Goal: Information Seeking & Learning: Learn about a topic

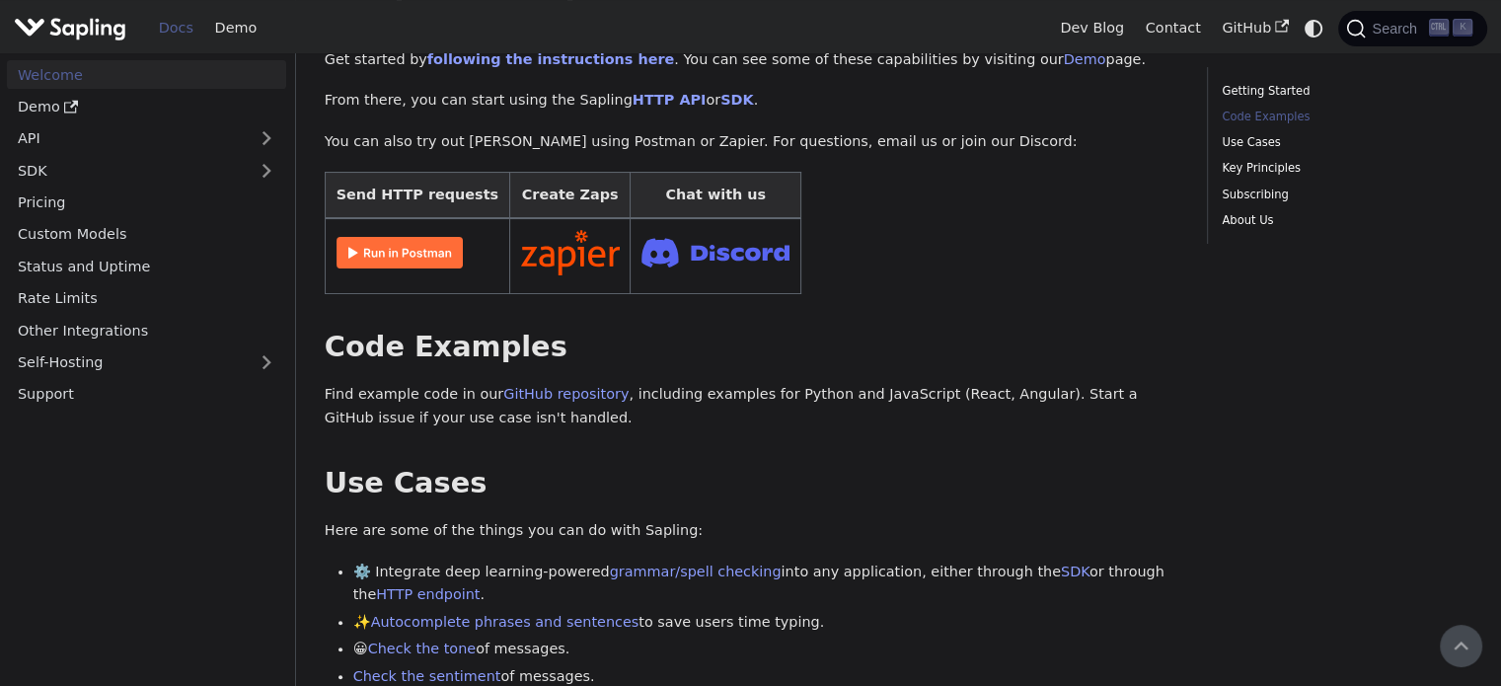
scroll to position [241, 0]
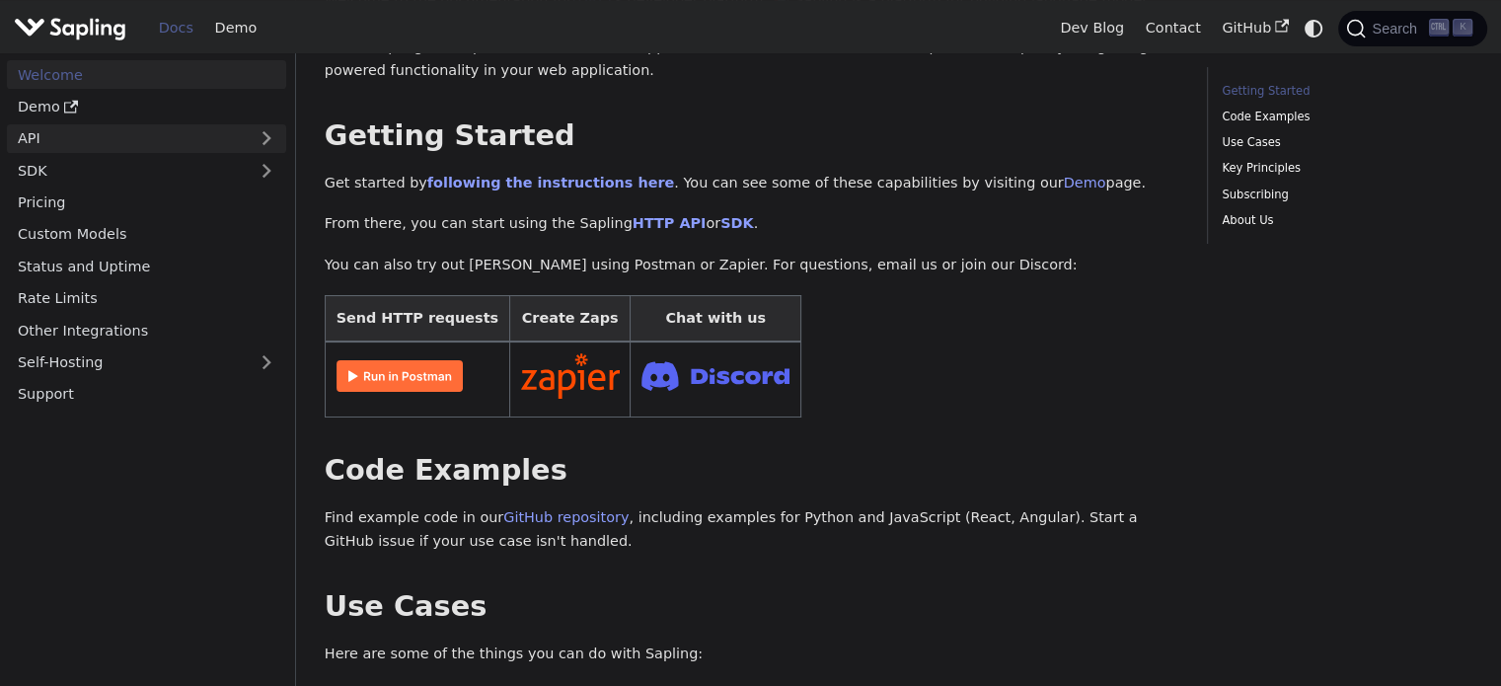
click at [134, 146] on link "API" at bounding box center [127, 138] width 240 height 29
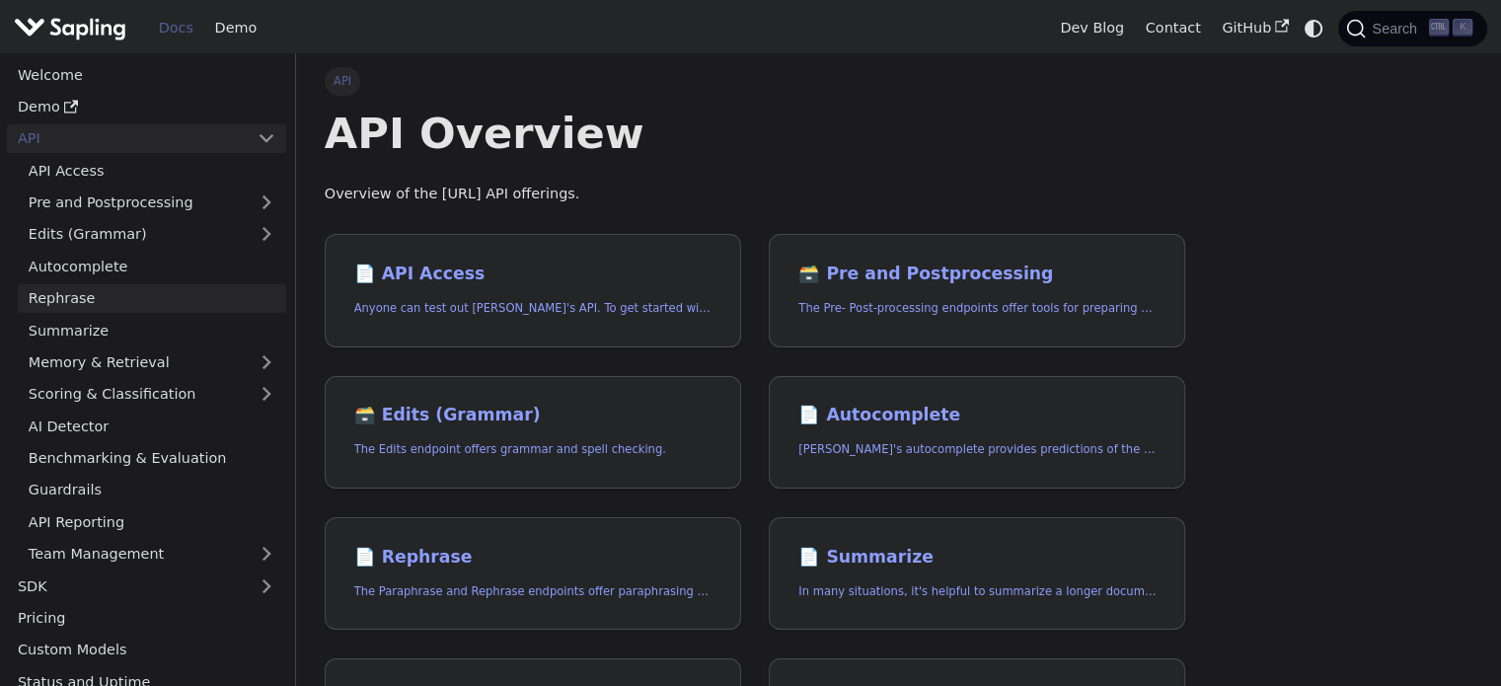
click at [124, 301] on link "Rephrase" at bounding box center [152, 298] width 269 height 29
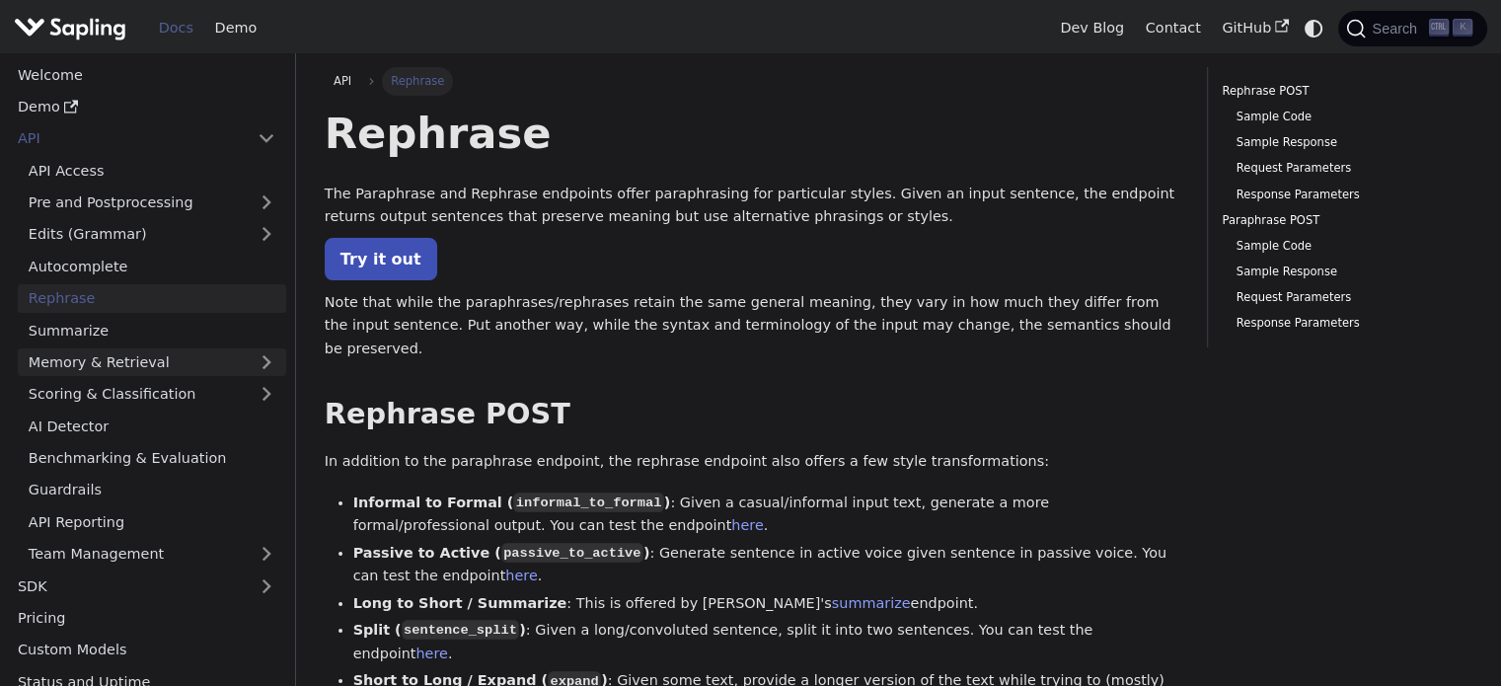
click at [115, 365] on link "Memory & Retrieval" at bounding box center [152, 362] width 269 height 29
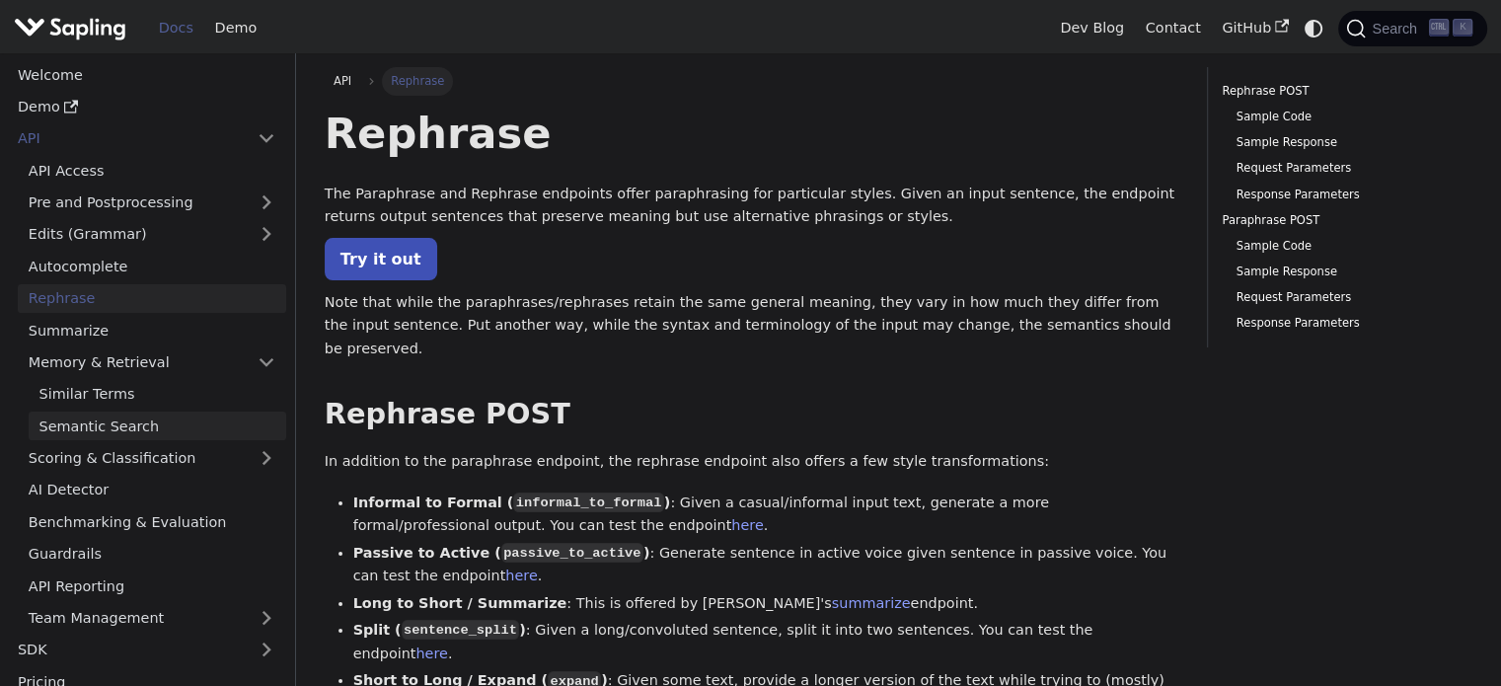
click at [107, 421] on link "Semantic Search" at bounding box center [158, 426] width 258 height 29
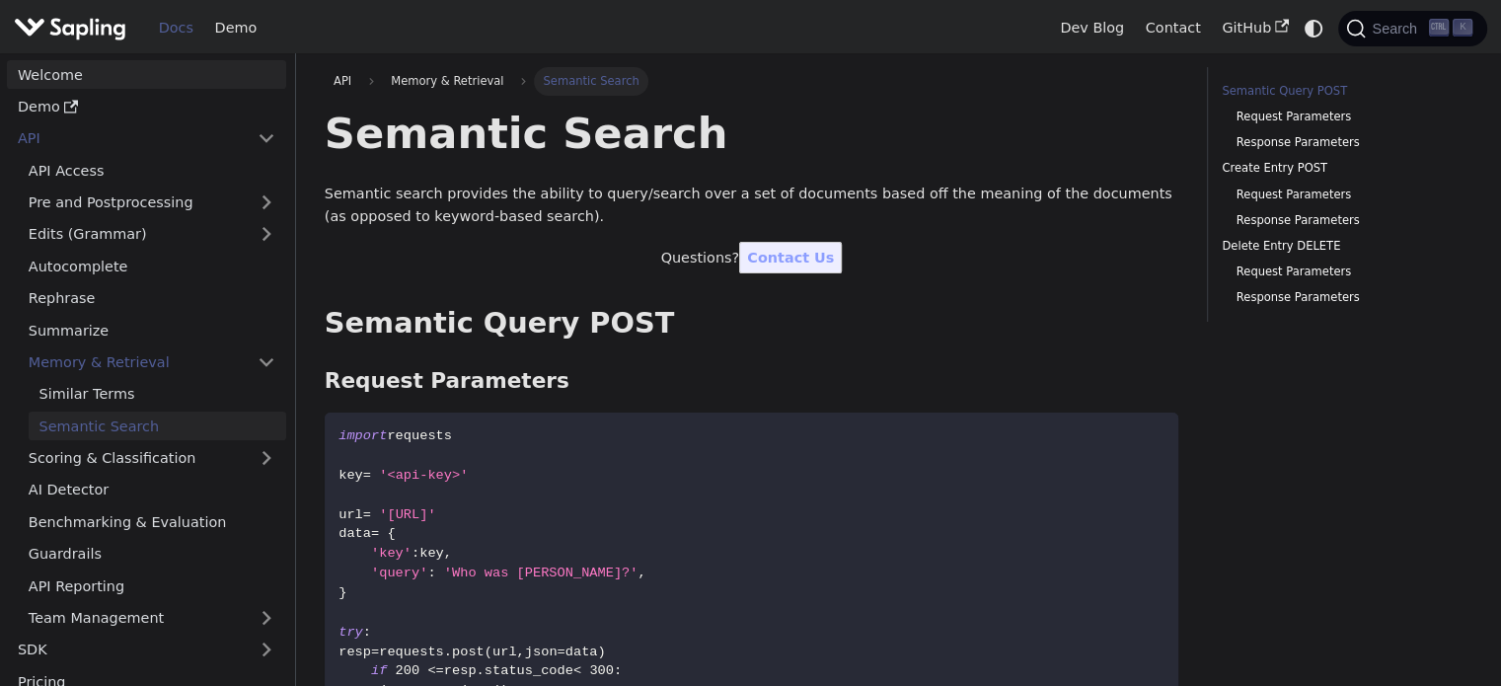
click at [150, 72] on link "Welcome" at bounding box center [146, 74] width 279 height 29
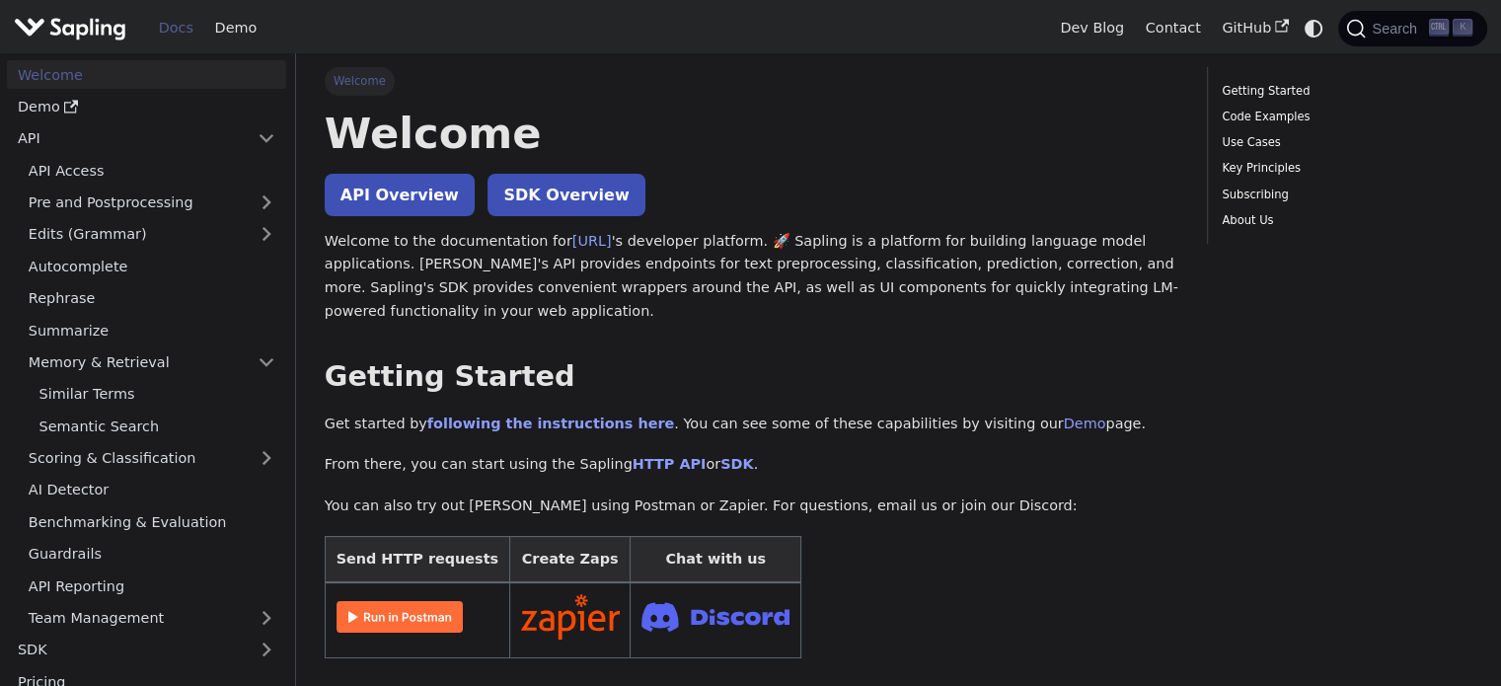
click at [115, 21] on img "Main" at bounding box center [70, 28] width 113 height 29
click at [220, 23] on link "Demo" at bounding box center [235, 28] width 63 height 31
click at [45, 29] on img "Main" at bounding box center [70, 28] width 113 height 29
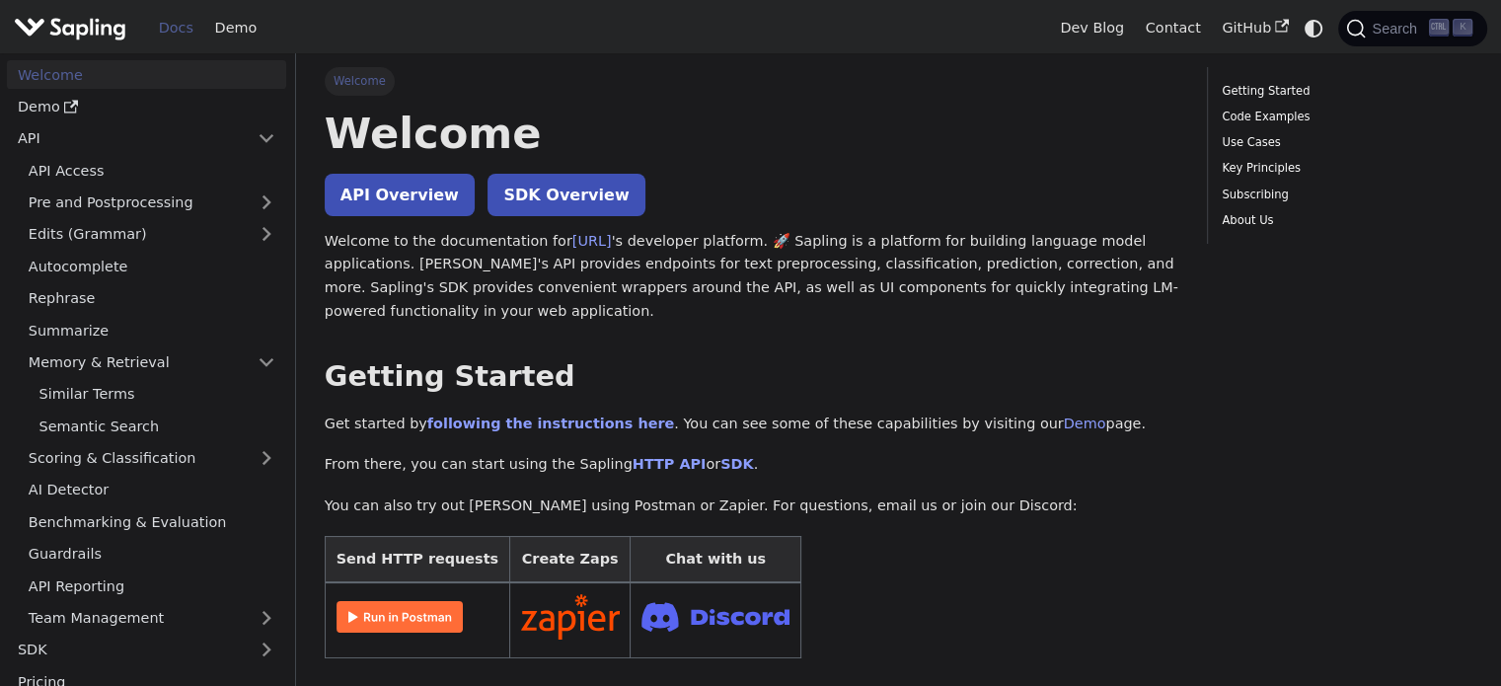
click at [45, 29] on img "Main" at bounding box center [70, 28] width 113 height 29
click at [97, 151] on link "API" at bounding box center [127, 138] width 240 height 29
